Goal: Find specific page/section: Find specific page/section

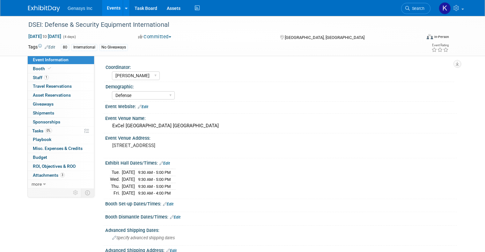
select select "[PERSON_NAME]"
select select "Defense"
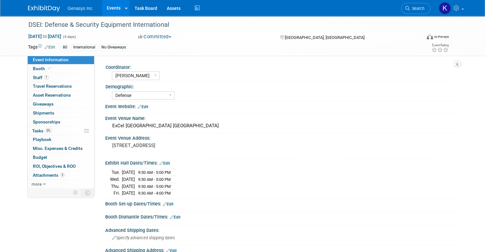
click at [110, 4] on link "Events" at bounding box center [113, 8] width 23 height 16
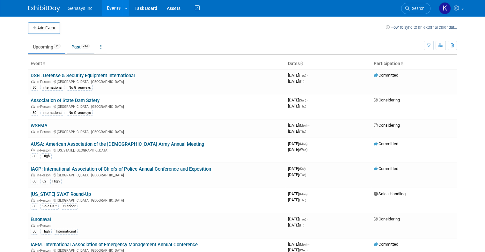
click at [71, 54] on li "Past 243" at bounding box center [81, 47] width 28 height 13
click at [70, 51] on link "Past 243" at bounding box center [81, 47] width 28 height 12
